Goal: Browse casually: Explore the website without a specific task or goal

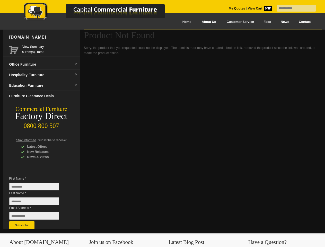
click at [293, 8] on input "text" at bounding box center [296, 8] width 39 height 7
click at [38, 202] on input "Last Name *" at bounding box center [34, 201] width 50 height 8
click at [22, 225] on button "Subscribe" at bounding box center [21, 225] width 25 height 8
